Goal: Transaction & Acquisition: Download file/media

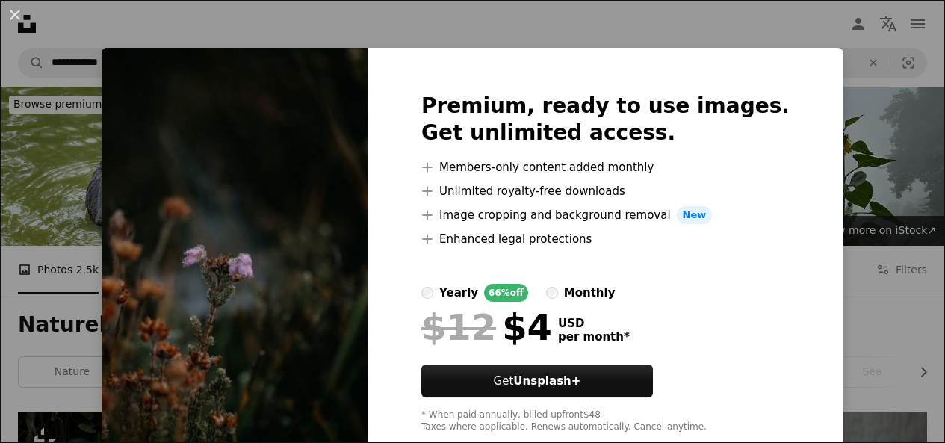
scroll to position [1771, 0]
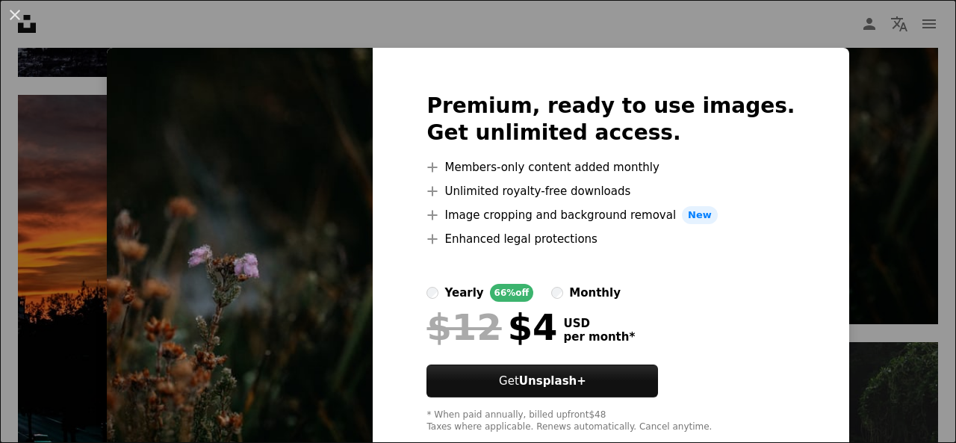
click at [920, 86] on div "An X shape Premium, ready to use images. Get unlimited access. A plus sign Memb…" at bounding box center [478, 221] width 956 height 443
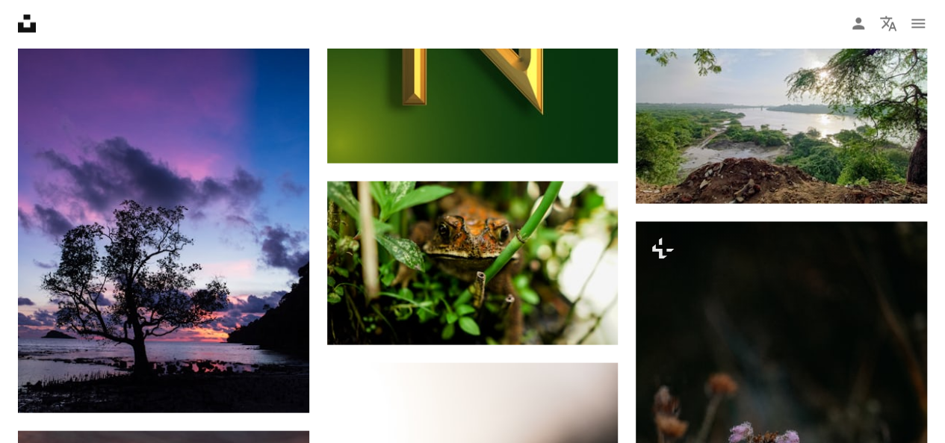
scroll to position [1445, 0]
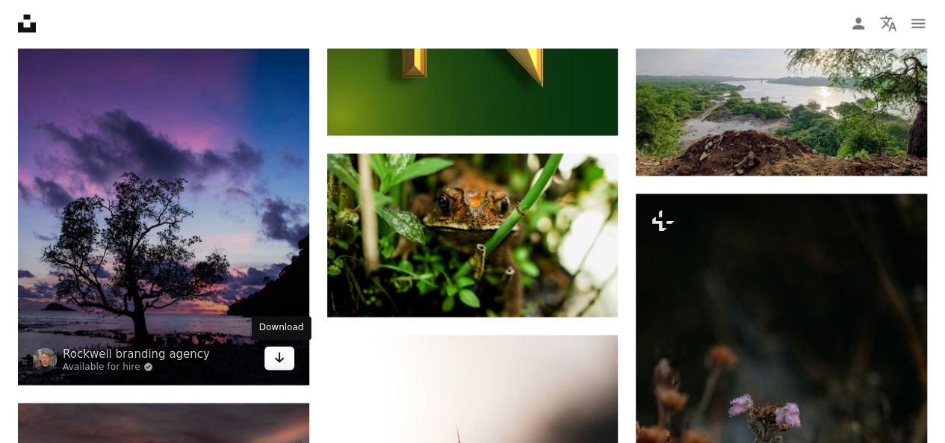
click at [278, 361] on icon "Download" at bounding box center [279, 357] width 10 height 10
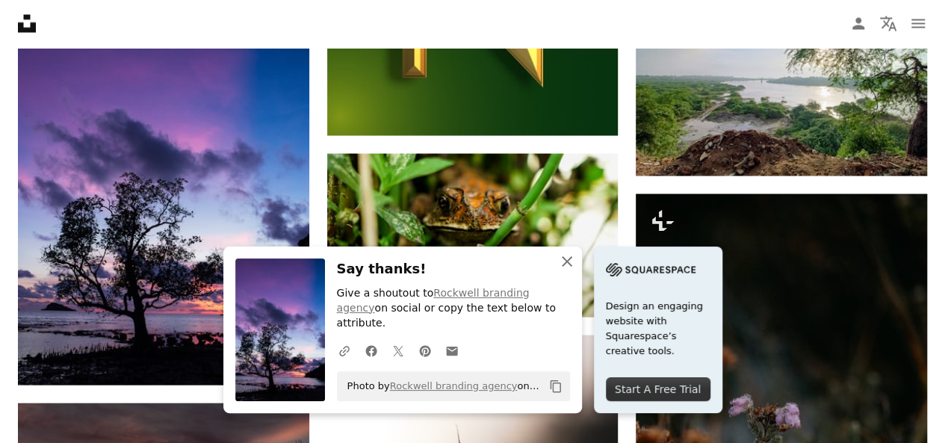
click at [562, 270] on icon "An X shape" at bounding box center [567, 261] width 18 height 18
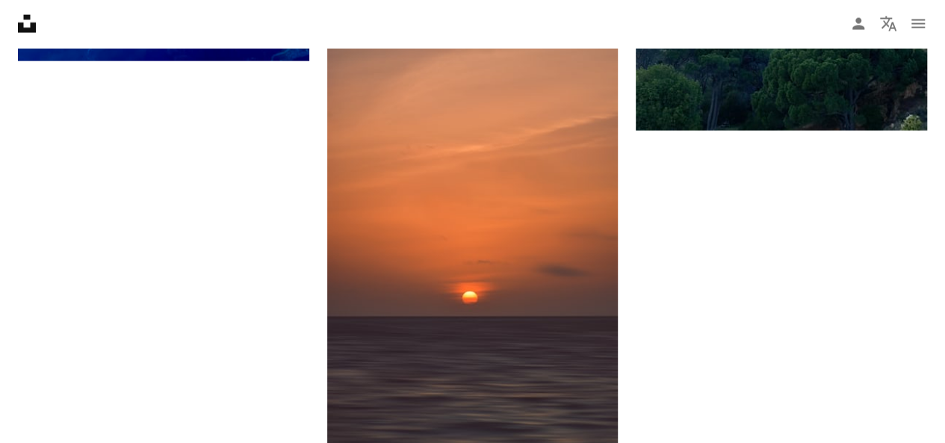
scroll to position [4586, 0]
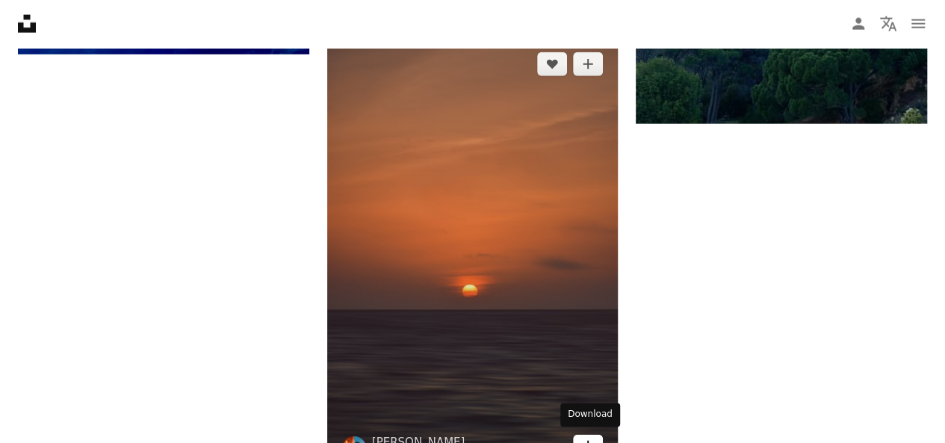
click at [584, 437] on icon "Arrow pointing down" at bounding box center [588, 446] width 12 height 18
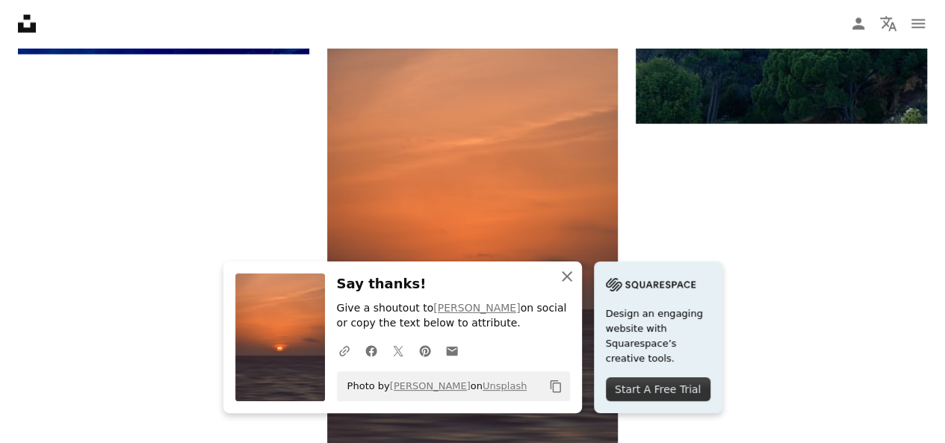
click at [572, 277] on icon "An X shape" at bounding box center [567, 276] width 18 height 18
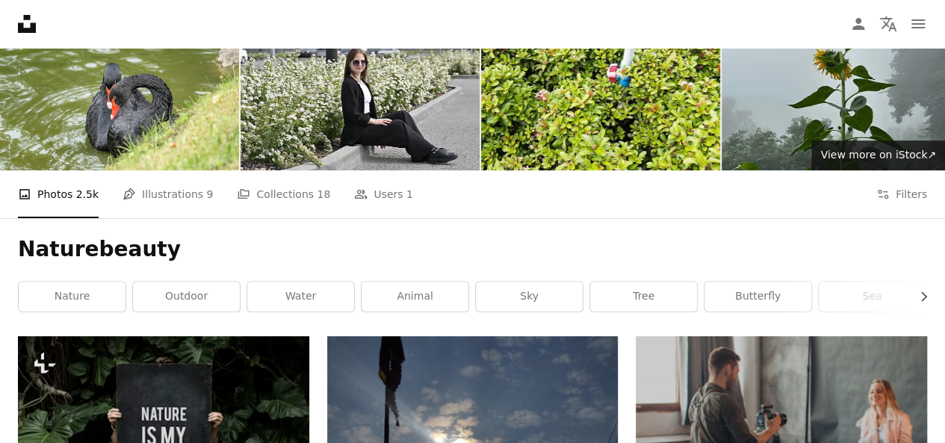
scroll to position [0, 0]
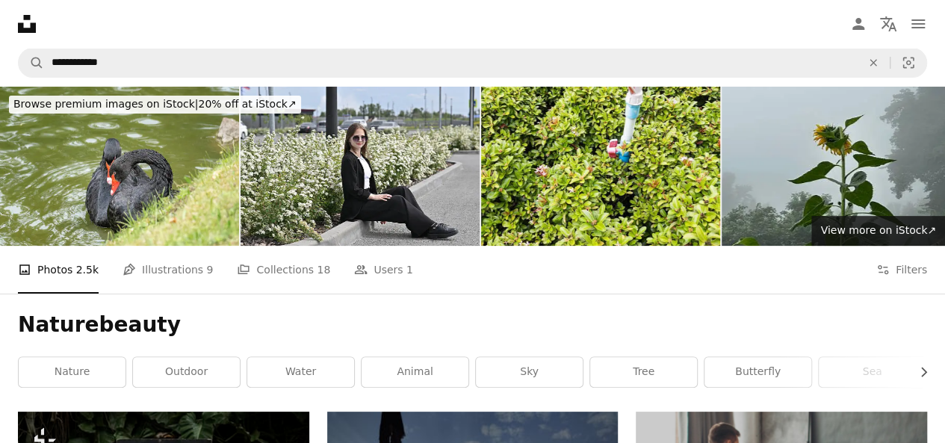
click at [525, 29] on nav "Unsplash logo Unsplash Home A photo Pen Tool A compass A stack of folders Downl…" at bounding box center [472, 24] width 945 height 48
